Goal: Find specific page/section

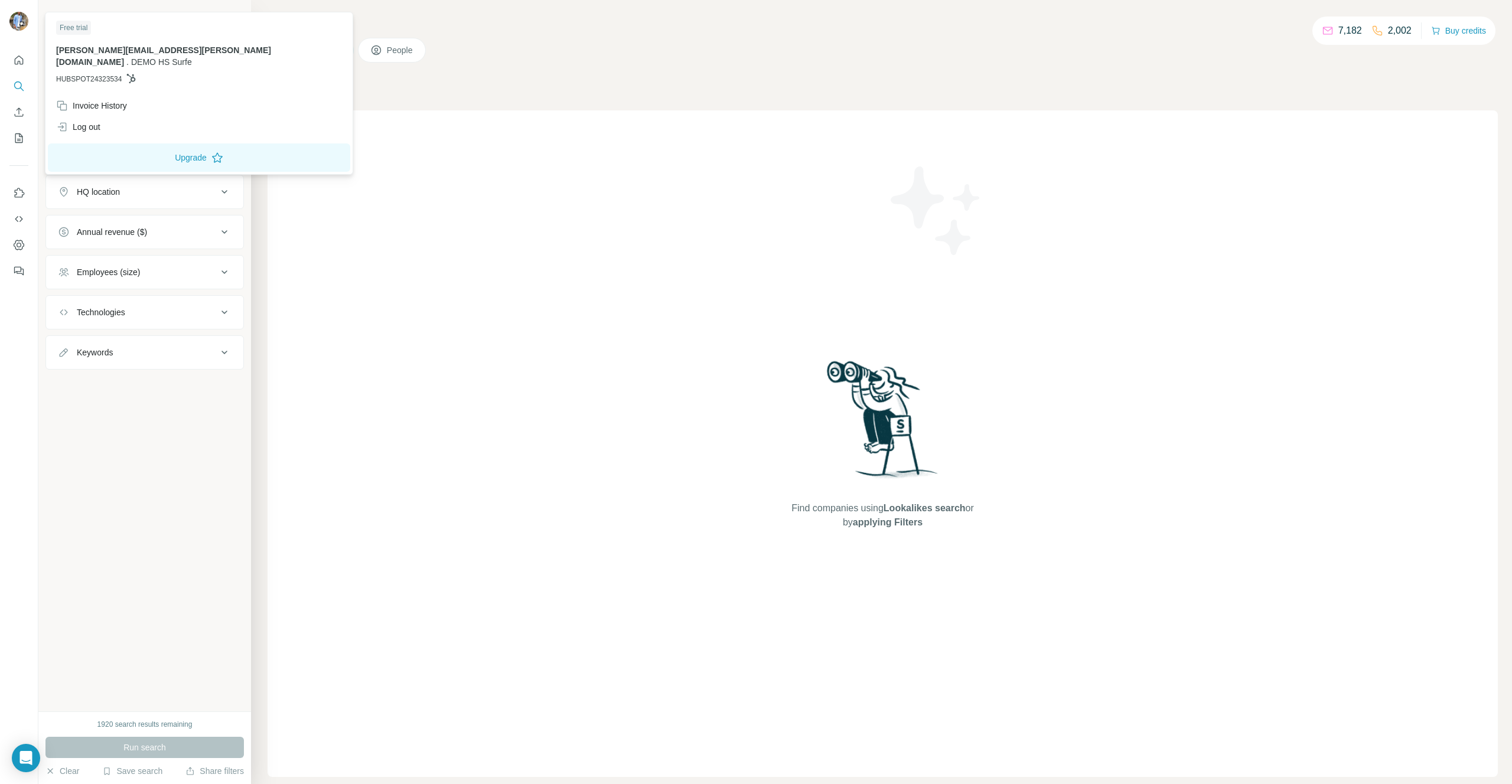
click at [449, 145] on div "Find companies using Lookalikes search or by applying Filters" at bounding box center [882, 444] width 1231 height 667
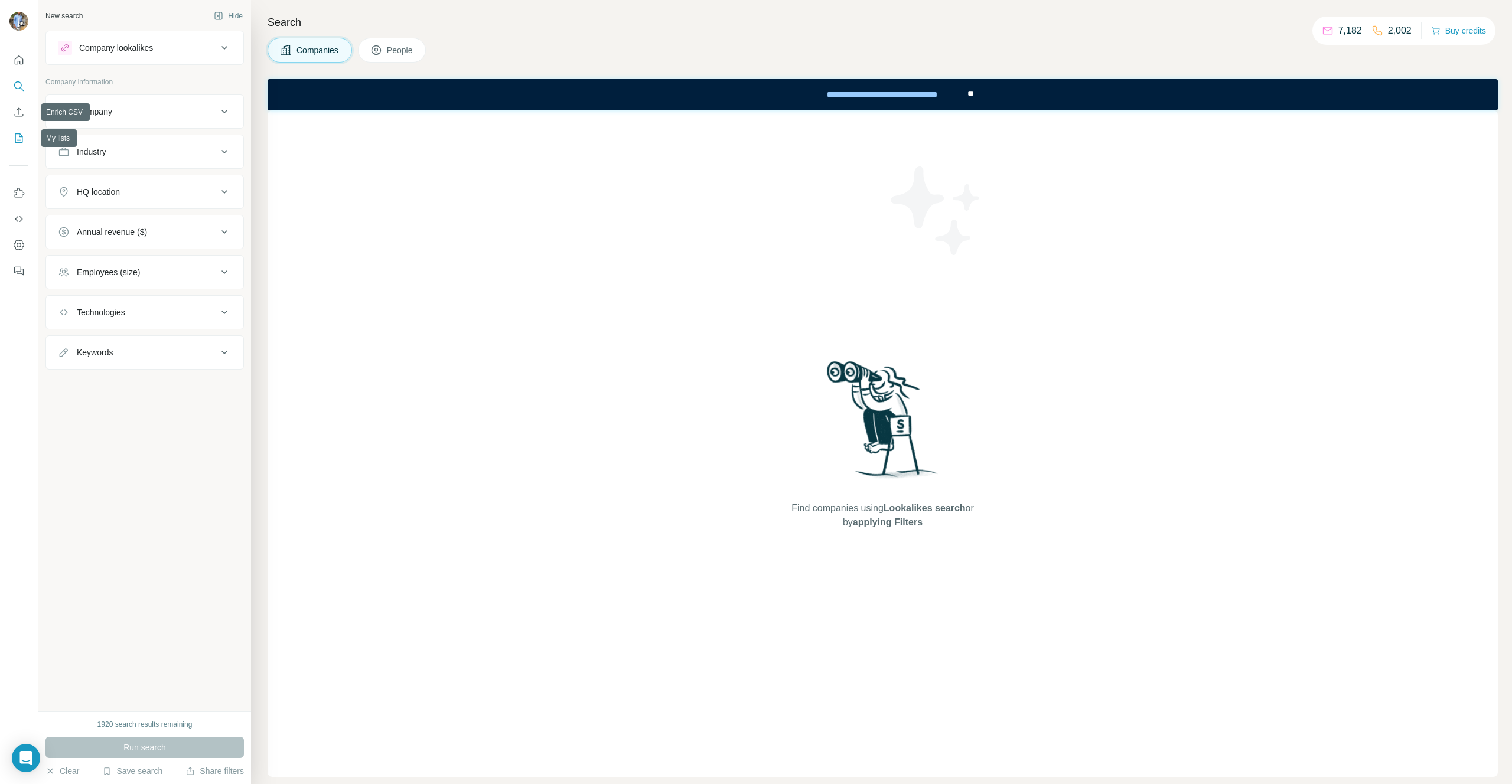
click at [21, 137] on icon "My lists" at bounding box center [19, 139] width 12 height 12
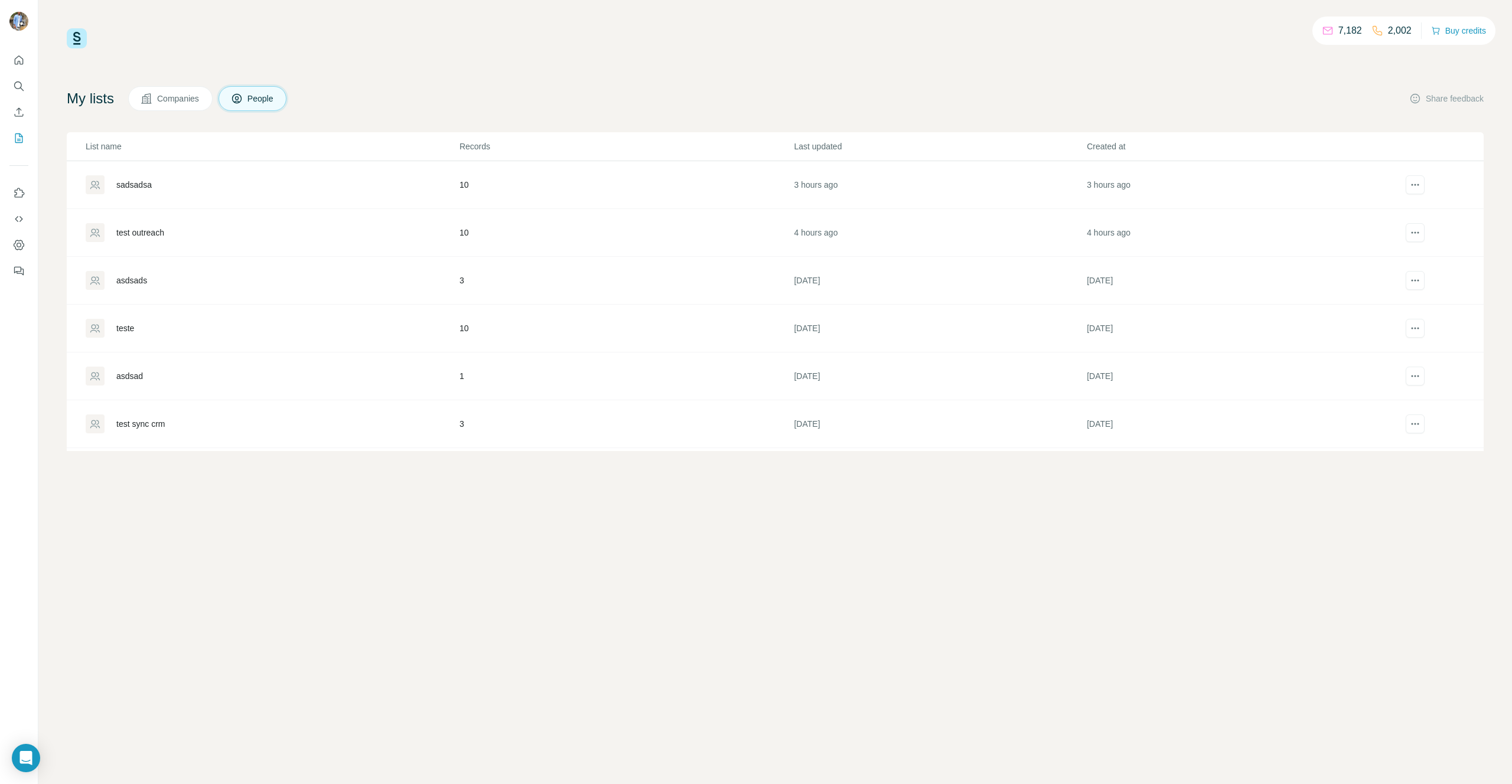
click at [139, 181] on div "sadsadsa" at bounding box center [135, 185] width 36 height 12
